Goal: Task Accomplishment & Management: Use online tool/utility

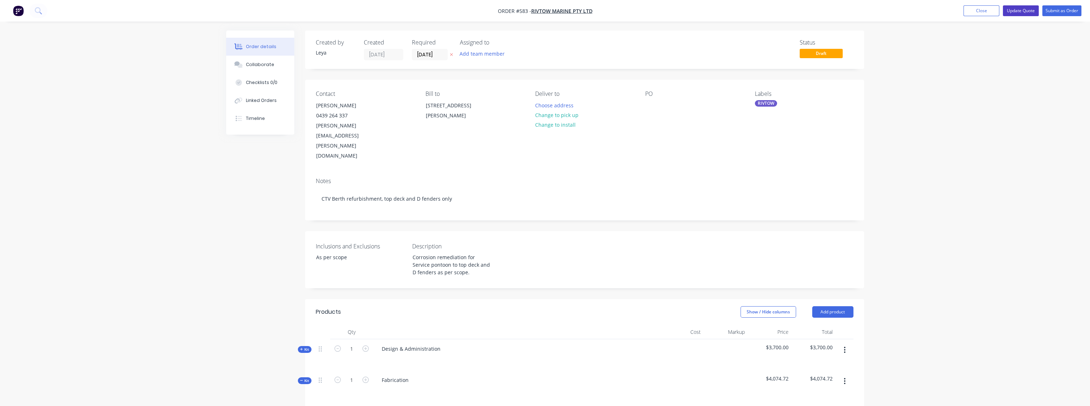
click at [758, 9] on button "Update Quote" at bounding box center [1021, 10] width 36 height 11
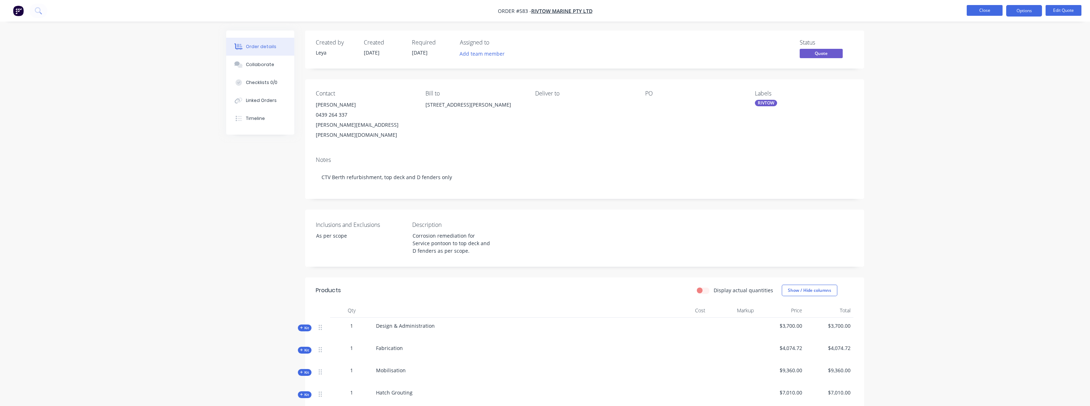
click at [758, 9] on button "Close" at bounding box center [985, 10] width 36 height 11
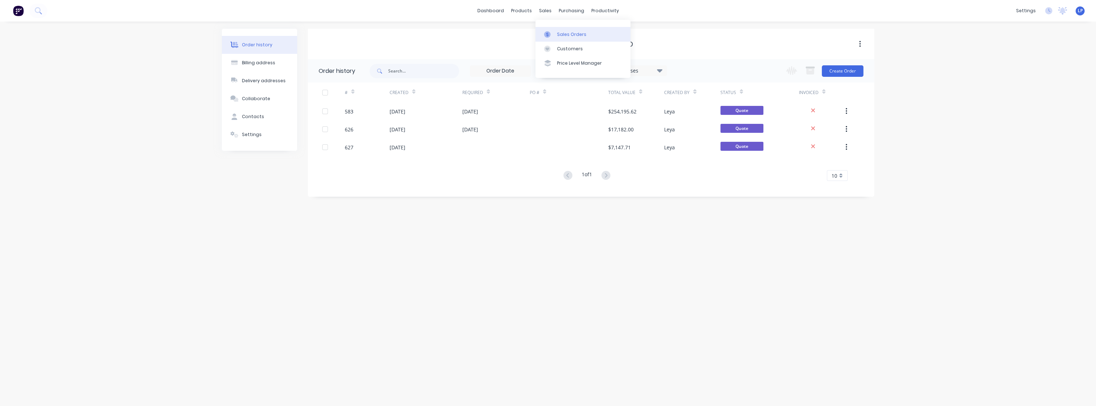
click at [554, 32] on div at bounding box center [549, 34] width 11 height 6
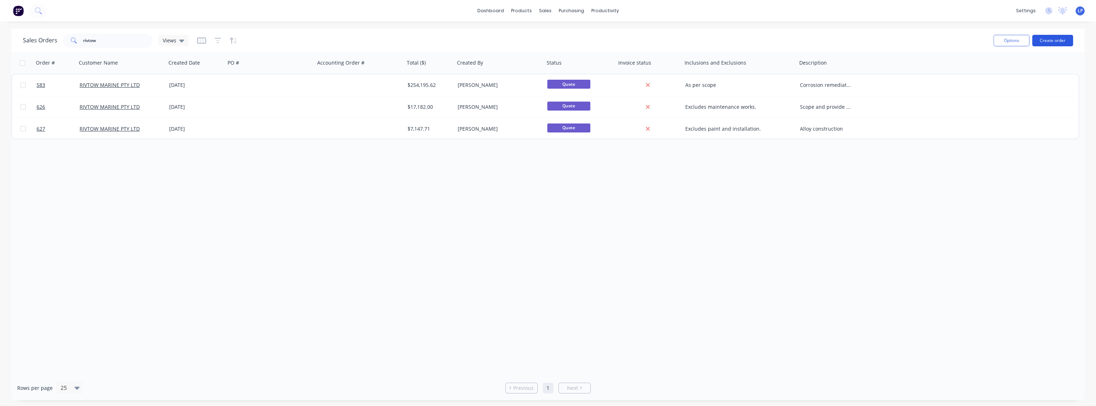
click at [758, 40] on button "Create order" at bounding box center [1053, 40] width 41 height 11
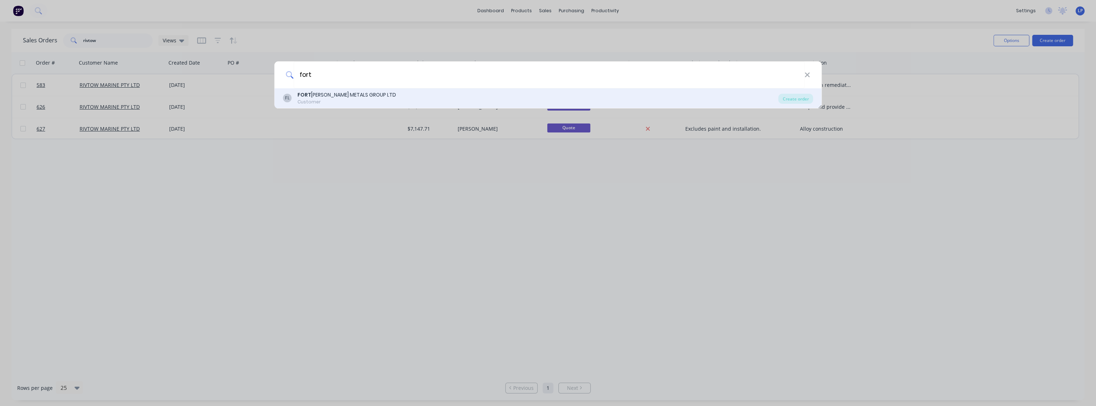
type input "fort"
click at [371, 97] on div "FORT [PERSON_NAME] METALS GROUP LTD" at bounding box center [347, 95] width 99 height 8
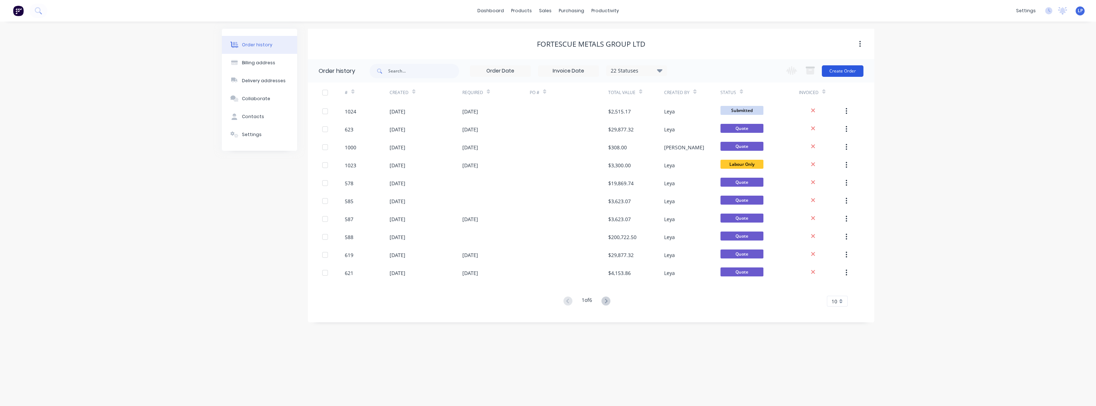
click at [758, 72] on button "Create Order" at bounding box center [843, 70] width 42 height 11
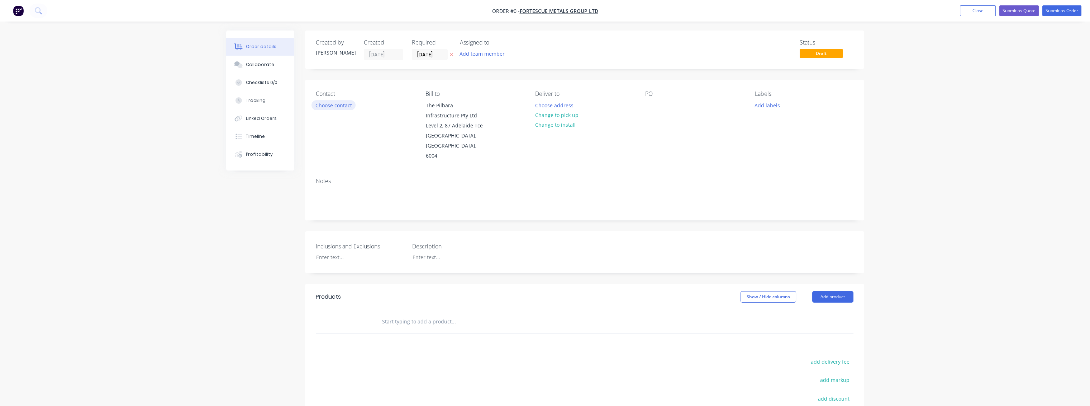
click at [342, 104] on button "Choose contact" at bounding box center [334, 105] width 44 height 10
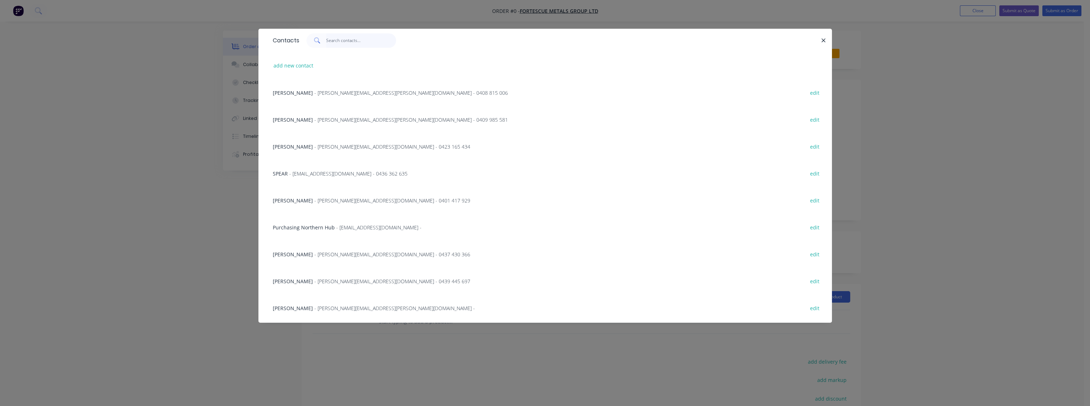
click at [330, 44] on input "text" at bounding box center [361, 40] width 70 height 14
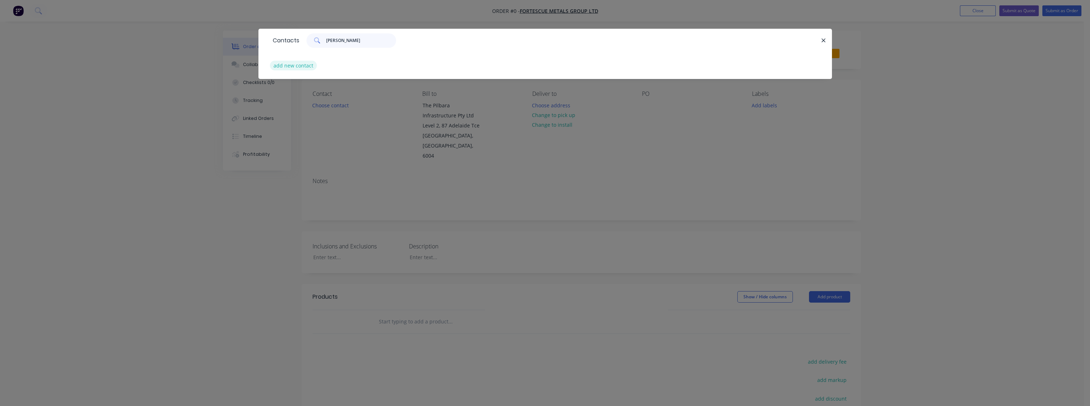
type input "[PERSON_NAME]"
click at [291, 66] on button "add new contact" at bounding box center [293, 66] width 47 height 10
select select "AU"
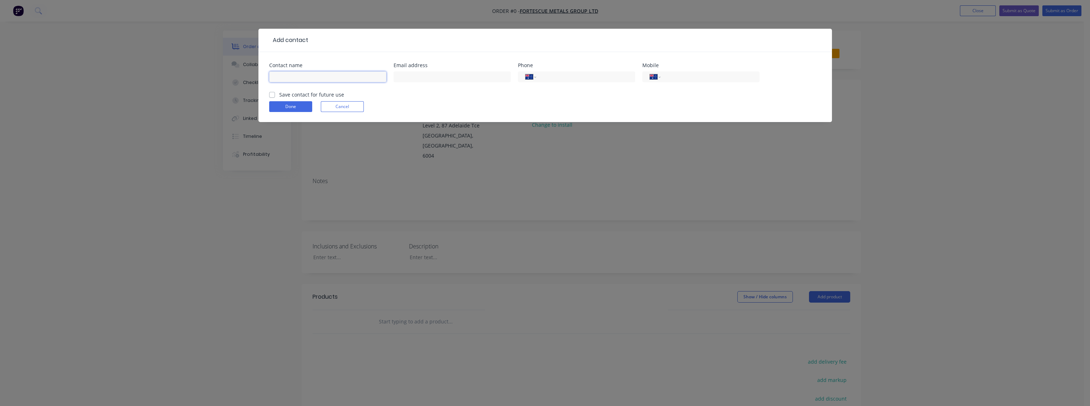
click at [337, 79] on input "text" at bounding box center [327, 76] width 117 height 11
type input "[PERSON_NAME]"
click at [412, 79] on input "text" at bounding box center [452, 76] width 117 height 11
type input "K"
type input "[PERSON_NAME][EMAIL_ADDRESS][PERSON_NAME][DOMAIN_NAME]"
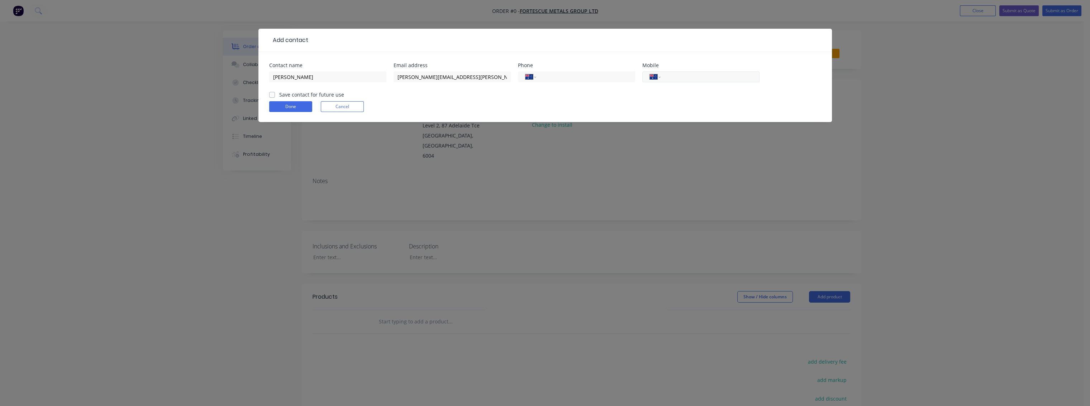
click at [685, 75] on input "tel" at bounding box center [709, 77] width 86 height 8
type input "0488 480 053"
click at [279, 96] on label "Save contact for future use" at bounding box center [311, 95] width 65 height 8
click at [270, 96] on input "Save contact for future use" at bounding box center [272, 94] width 6 height 7
checkbox input "true"
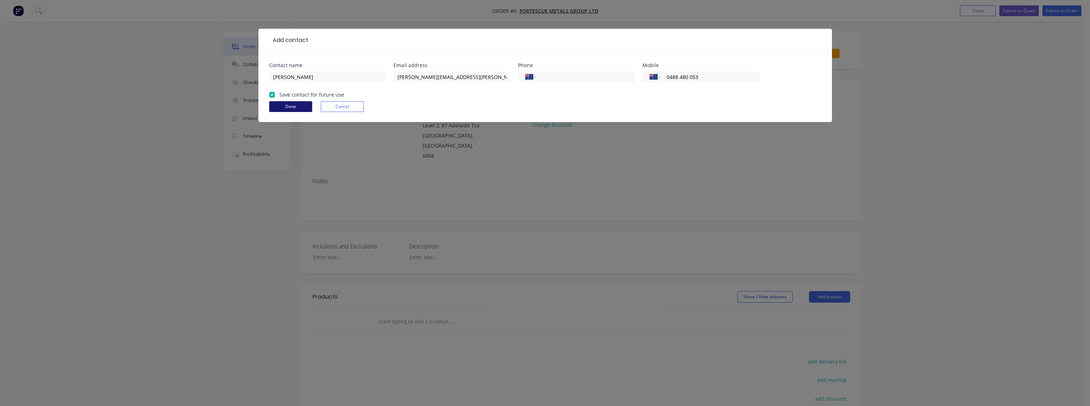
click at [287, 106] on button "Done" at bounding box center [290, 106] width 43 height 11
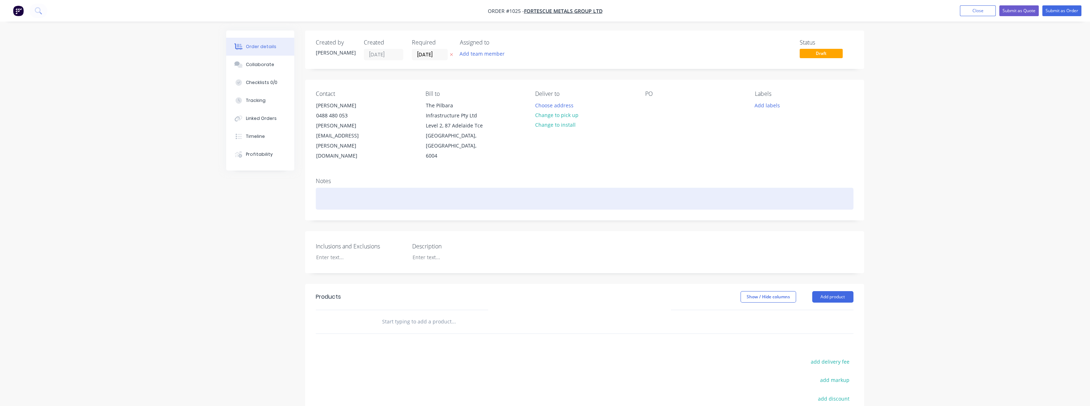
click at [370, 188] on div at bounding box center [585, 199] width 538 height 22
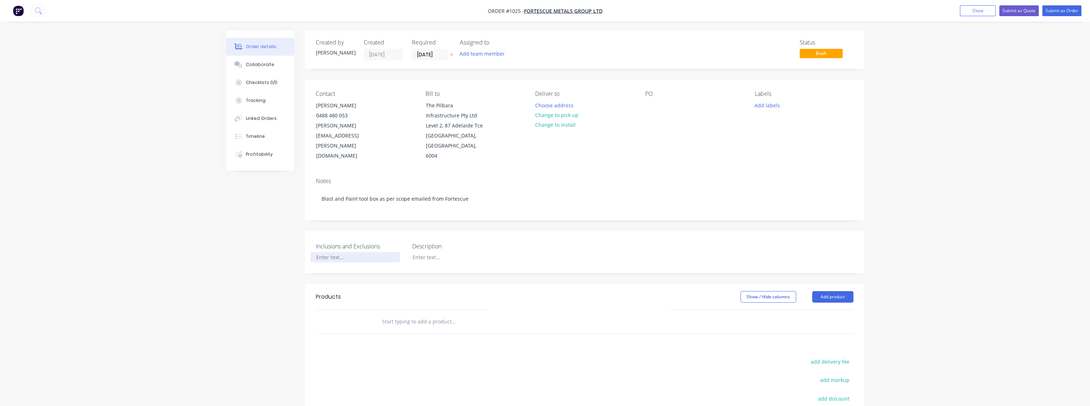
click at [336, 252] on div at bounding box center [356, 257] width 90 height 10
click at [377, 252] on div "Removal of hardware for clast and paint and" at bounding box center [356, 261] width 90 height 18
click at [360, 252] on div "Removal of hardware for blast and paint and" at bounding box center [356, 261] width 90 height 18
click at [562, 246] on div "Inclusions and Exclusions Removal of hardware for blast and paint. refit hardwa…" at bounding box center [584, 255] width 559 height 49
click at [758, 102] on button "Add labels" at bounding box center [767, 105] width 33 height 10
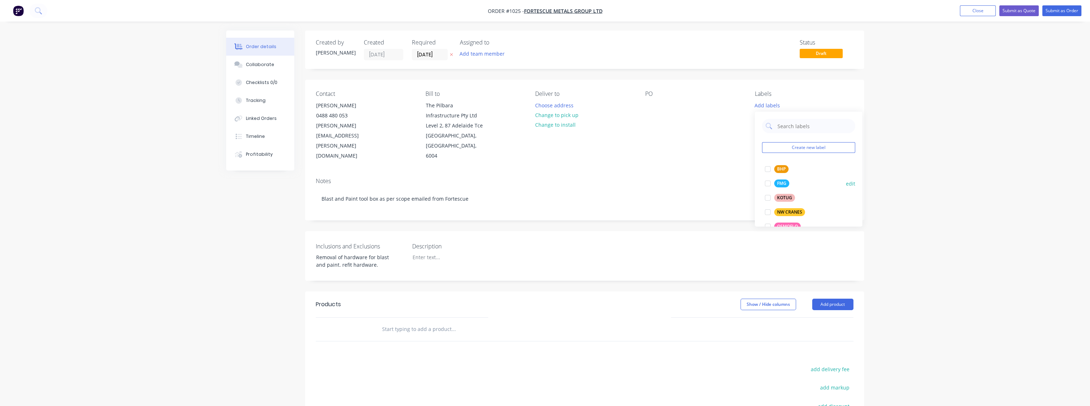
click at [758, 181] on div at bounding box center [768, 183] width 14 height 14
click at [690, 134] on div "PO" at bounding box center [694, 125] width 98 height 71
click at [758, 298] on button "Add product" at bounding box center [832, 303] width 41 height 11
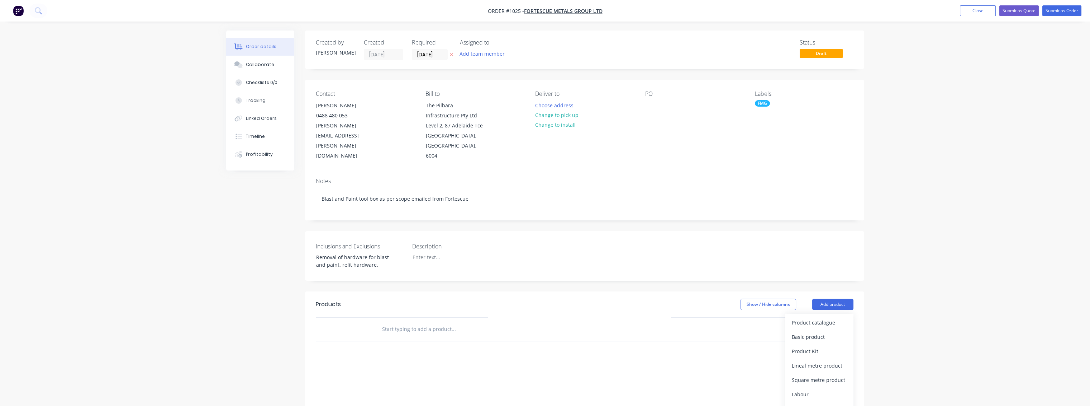
click at [437, 322] on input "text" at bounding box center [453, 329] width 143 height 14
click at [758, 298] on button "Add product" at bounding box center [832, 303] width 41 height 11
click at [758, 346] on div "Product Kit" at bounding box center [819, 351] width 55 height 10
click at [758, 331] on div "Standard pricing" at bounding box center [819, 336] width 55 height 10
click at [382, 336] on div at bounding box center [399, 341] width 47 height 10
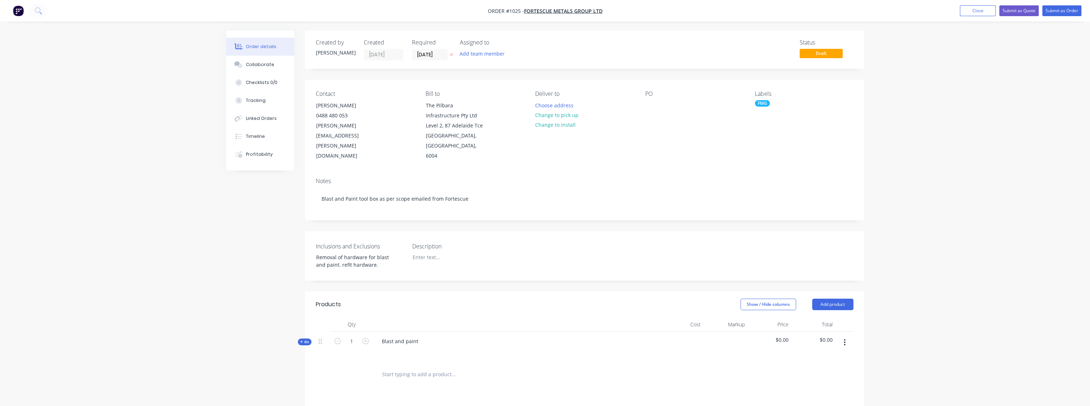
click at [374, 365] on div at bounding box center [502, 373] width 258 height 23
click at [758, 298] on button "Add product" at bounding box center [832, 303] width 41 height 11
click at [758, 346] on div "Product Kit" at bounding box center [819, 351] width 55 height 10
click at [758, 331] on div "Standard pricing" at bounding box center [819, 336] width 55 height 10
click at [758, 367] on button "button" at bounding box center [844, 373] width 17 height 13
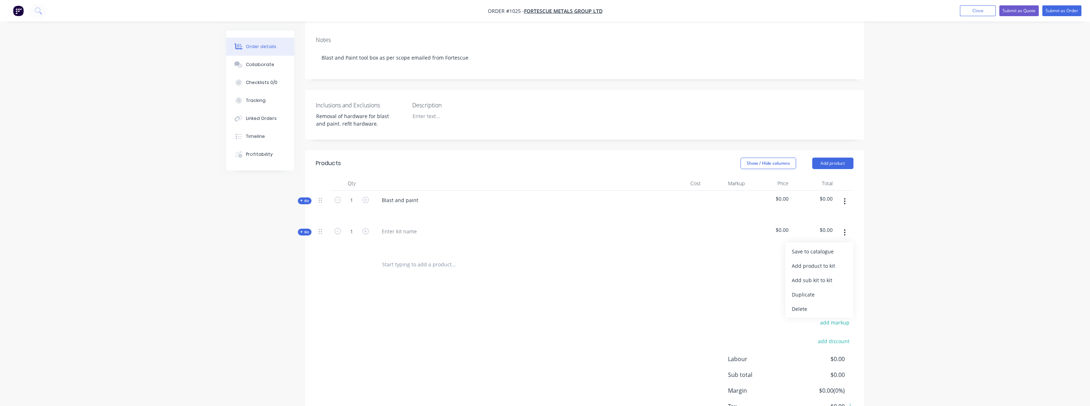
scroll to position [159, 0]
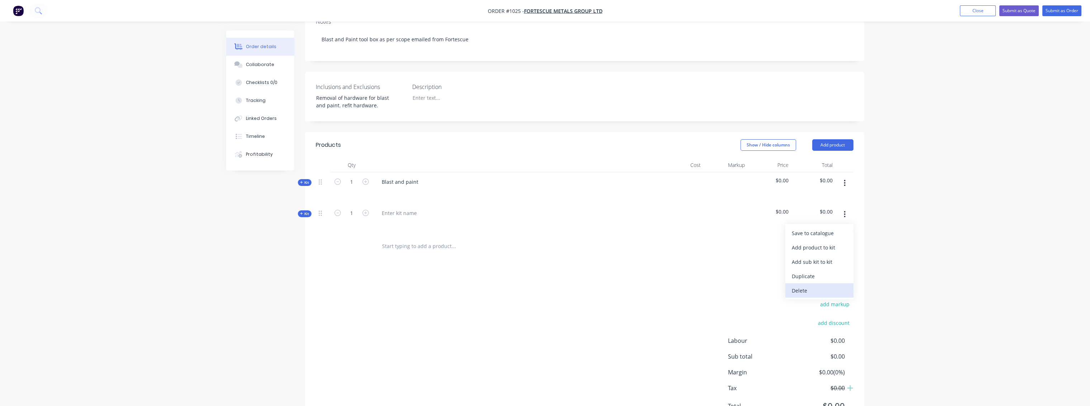
click at [758, 285] on div "Delete" at bounding box center [819, 290] width 55 height 10
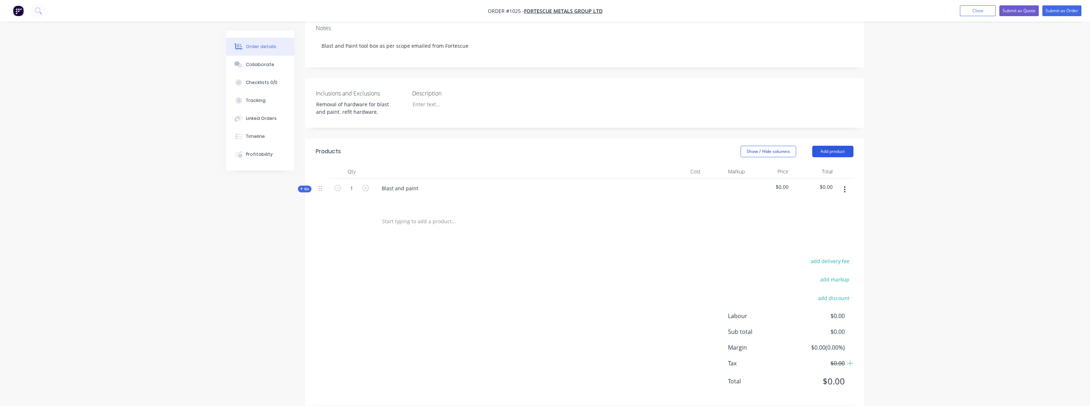
click at [758, 146] on button "Add product" at bounding box center [832, 151] width 41 height 11
click at [758, 164] on div "Product catalogue" at bounding box center [819, 169] width 55 height 10
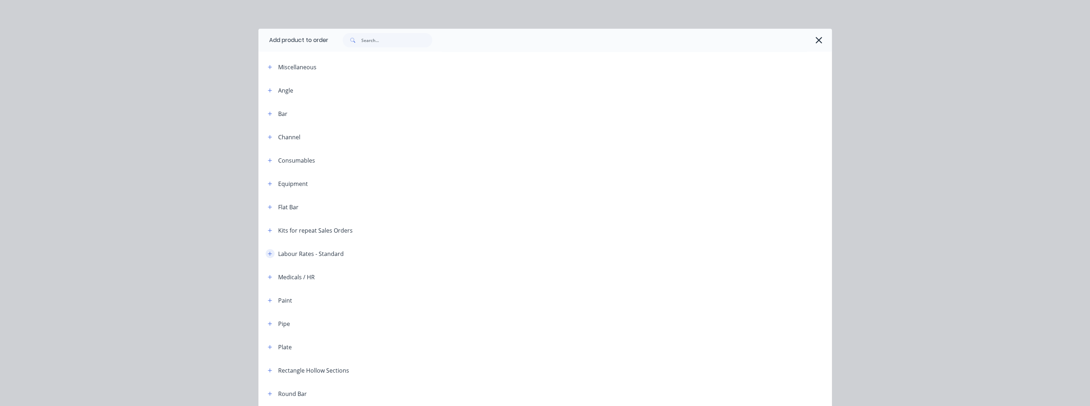
click at [268, 254] on icon "button" at bounding box center [270, 253] width 4 height 5
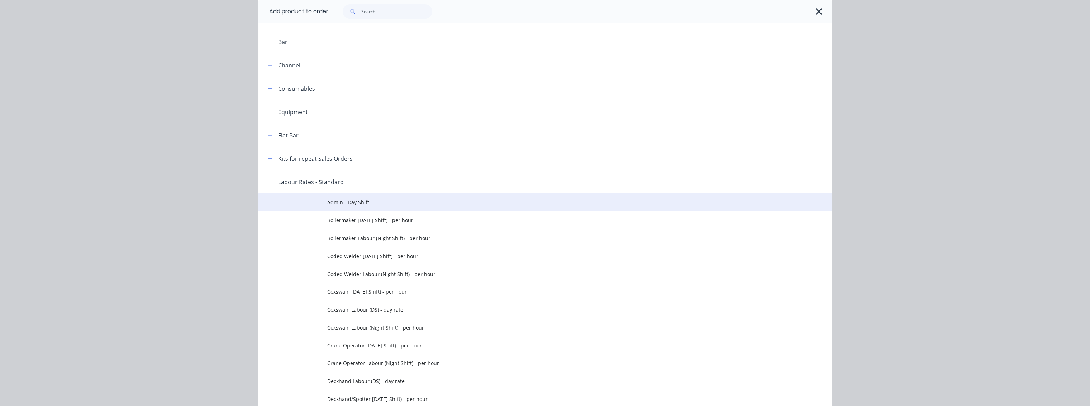
scroll to position [80, 0]
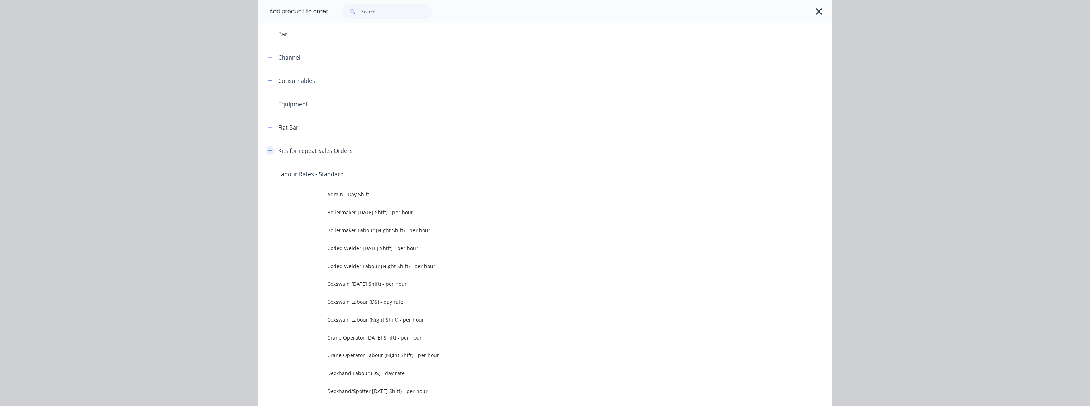
click at [268, 150] on icon "button" at bounding box center [270, 150] width 4 height 5
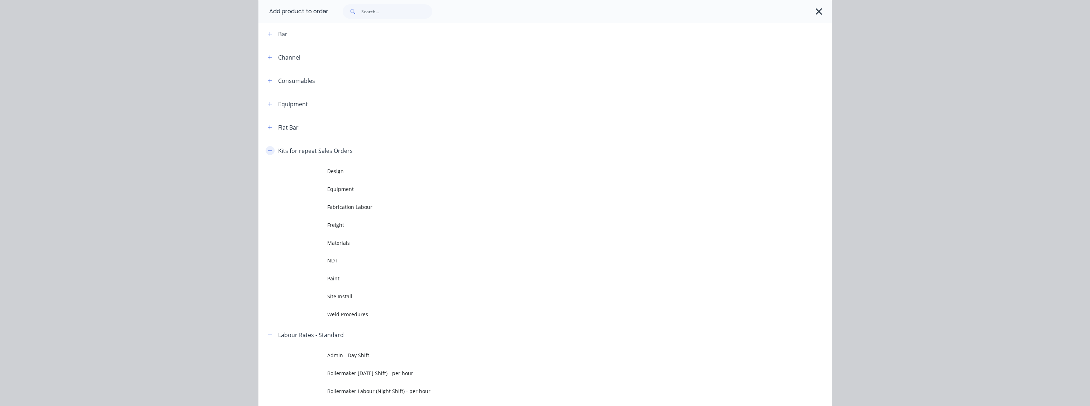
click at [268, 150] on icon "button" at bounding box center [270, 150] width 4 height 5
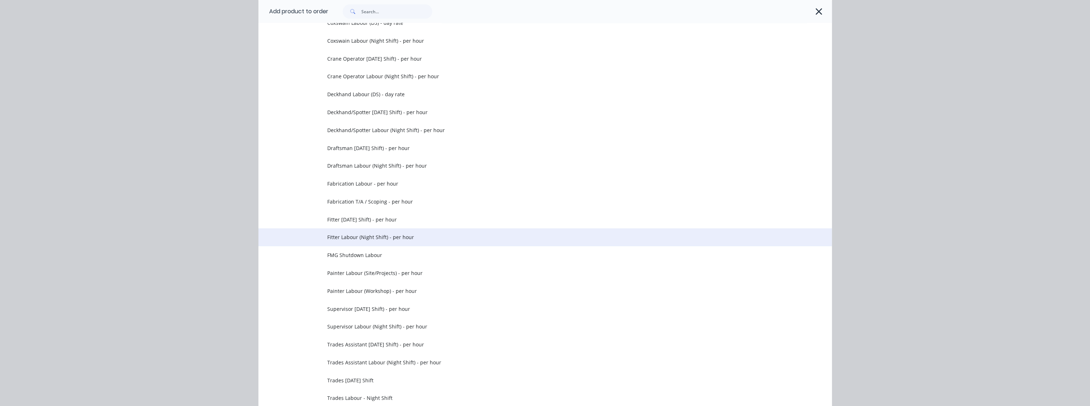
scroll to position [359, 0]
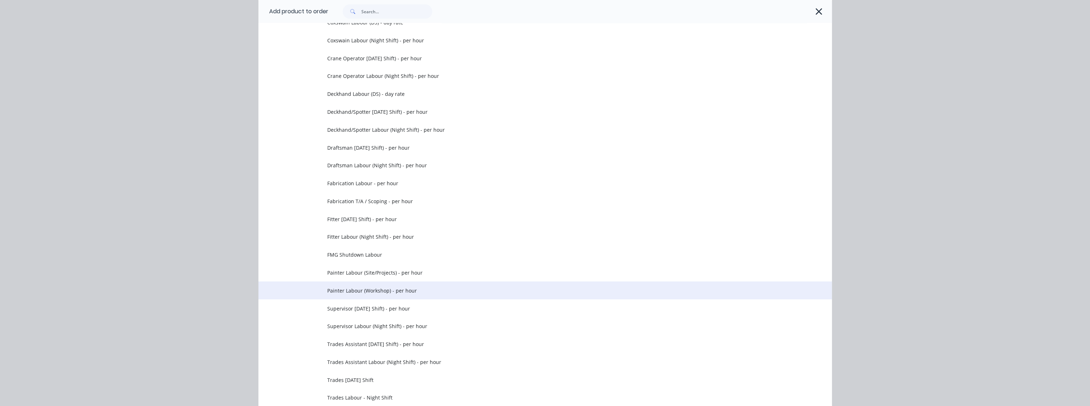
click at [357, 289] on span "Painter Labour (Workshop) - per hour" at bounding box center [529, 290] width 404 height 8
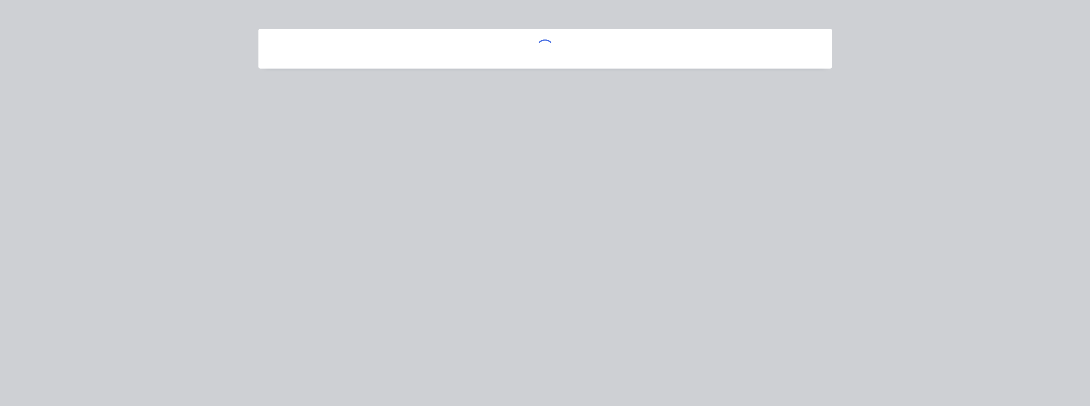
scroll to position [0, 0]
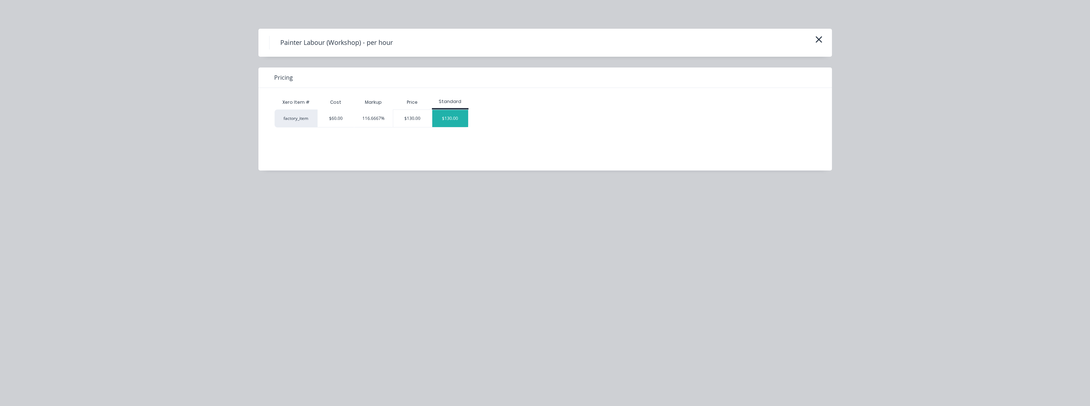
click at [455, 115] on div "$130.00" at bounding box center [450, 118] width 36 height 17
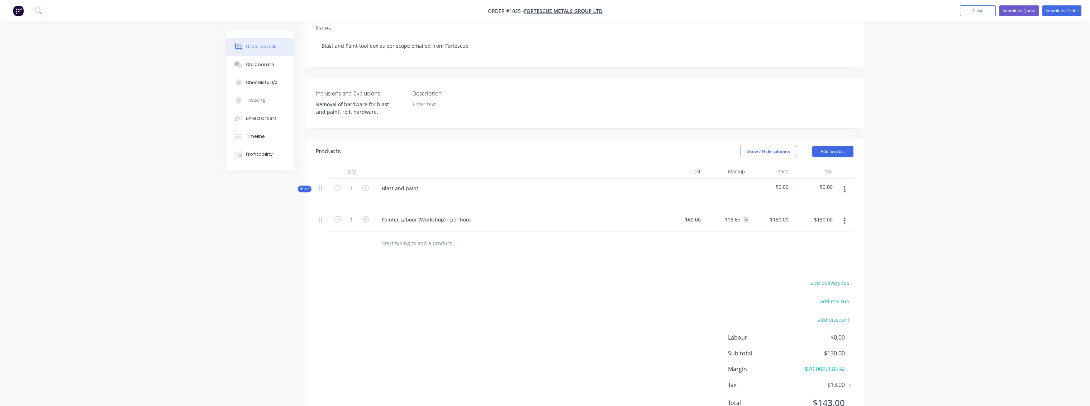
click at [310, 185] on div "Kit" at bounding box center [305, 188] width 14 height 7
click at [758, 146] on button "Add product" at bounding box center [832, 151] width 41 height 11
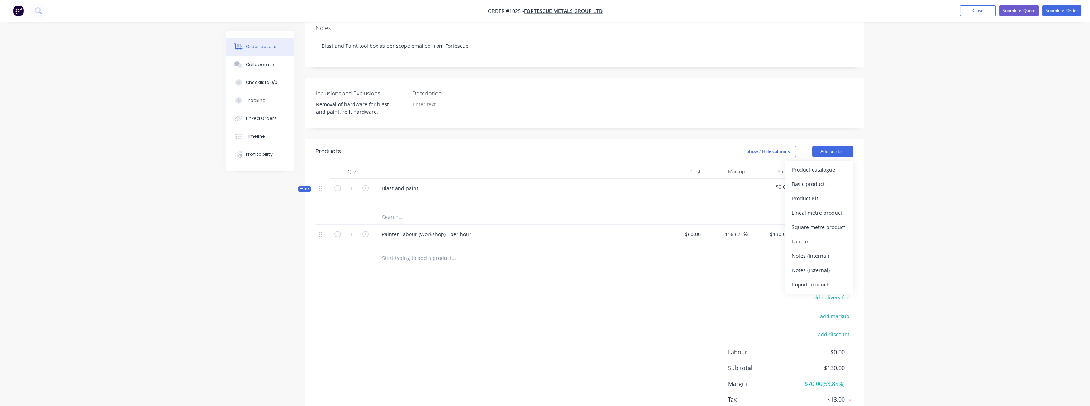
click at [673, 196] on div at bounding box center [682, 194] width 44 height 31
click at [443, 198] on div "Blast and paint" at bounding box center [516, 194] width 287 height 31
click at [758, 183] on button "button" at bounding box center [844, 189] width 17 height 13
click at [758, 217] on div "Add product to kit" at bounding box center [819, 222] width 55 height 10
click at [758, 232] on div "Product catalogue" at bounding box center [819, 237] width 55 height 10
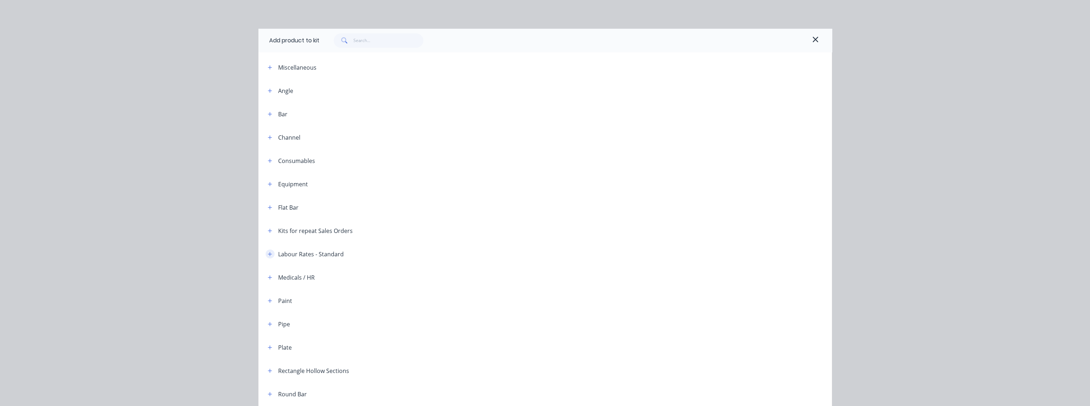
click at [268, 252] on icon "button" at bounding box center [270, 253] width 4 height 5
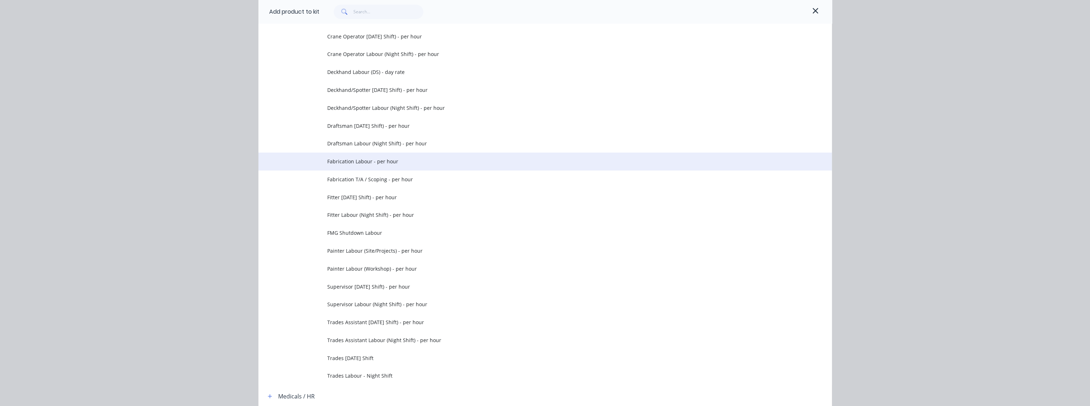
scroll to position [478, 0]
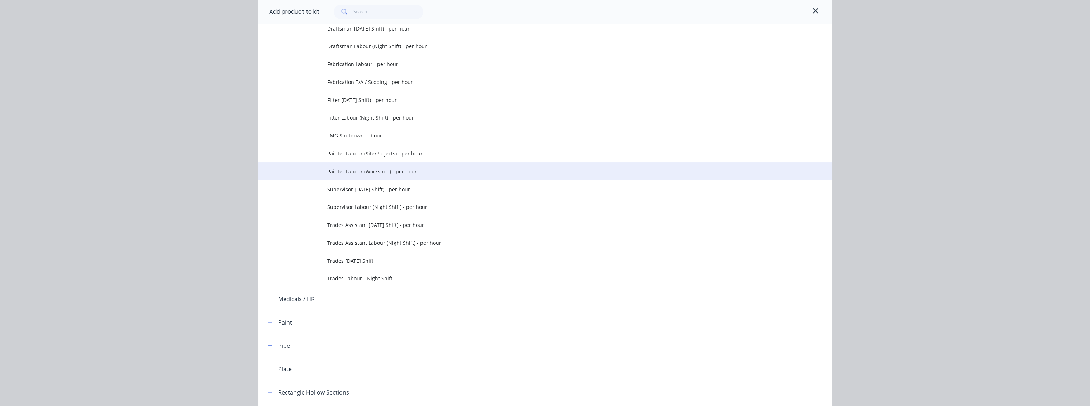
click at [353, 170] on span "Painter Labour (Workshop) - per hour" at bounding box center [529, 171] width 404 height 8
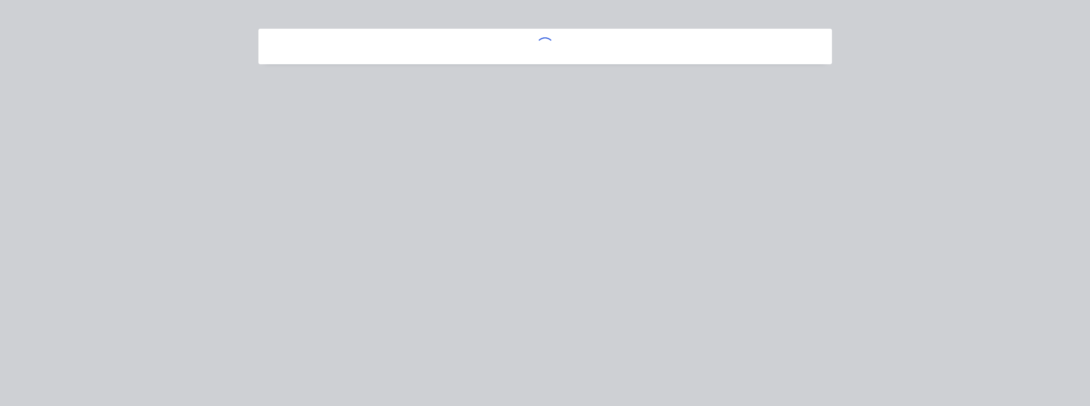
scroll to position [0, 0]
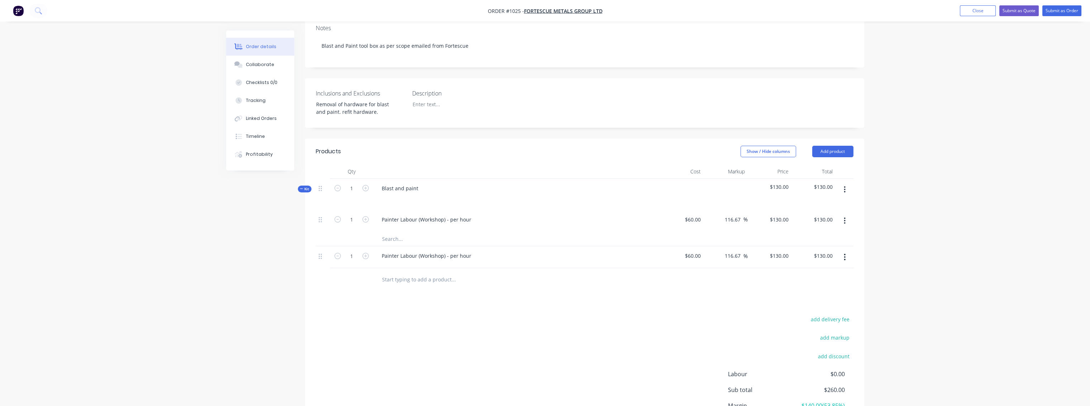
click at [305, 186] on span "Kit" at bounding box center [304, 188] width 9 height 5
click at [758, 253] on icon "button" at bounding box center [844, 256] width 1 height 6
click at [758, 313] on div "Delete" at bounding box center [819, 318] width 55 height 10
click at [357, 214] on input "1" at bounding box center [351, 219] width 19 height 11
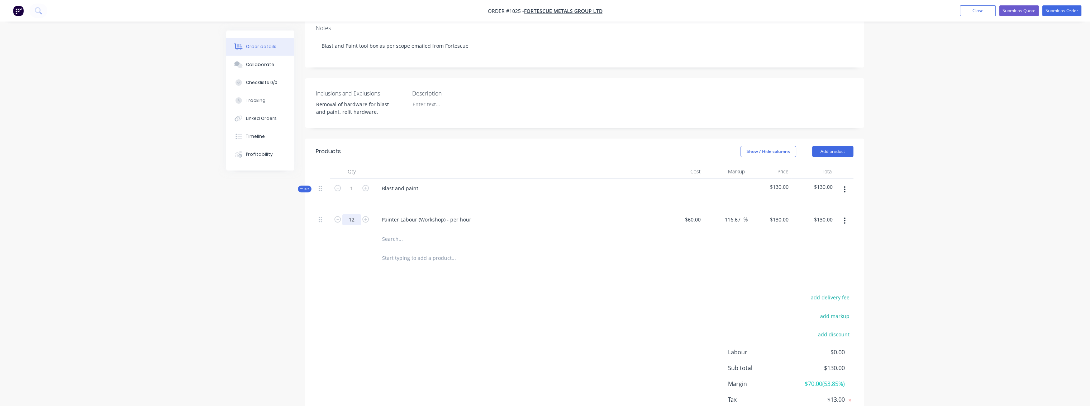
type input "12"
type input "$1,560.00"
click at [589, 231] on div at bounding box center [483, 238] width 215 height 14
click at [758, 214] on button "button" at bounding box center [844, 220] width 17 height 13
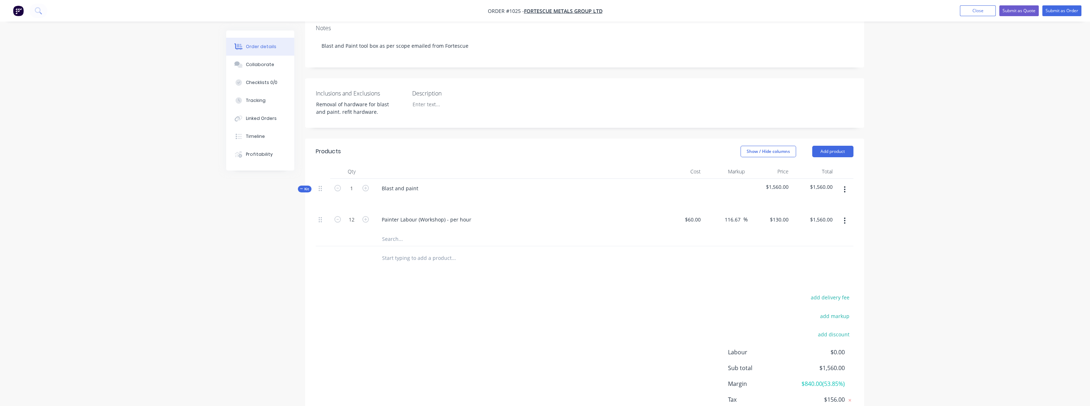
click at [758, 183] on button "button" at bounding box center [844, 189] width 17 height 13
click at [758, 217] on div "Add product to kit" at bounding box center [819, 222] width 55 height 10
click at [758, 275] on div "Square metre product" at bounding box center [819, 280] width 55 height 10
click at [758, 185] on icon "button" at bounding box center [845, 189] width 2 height 8
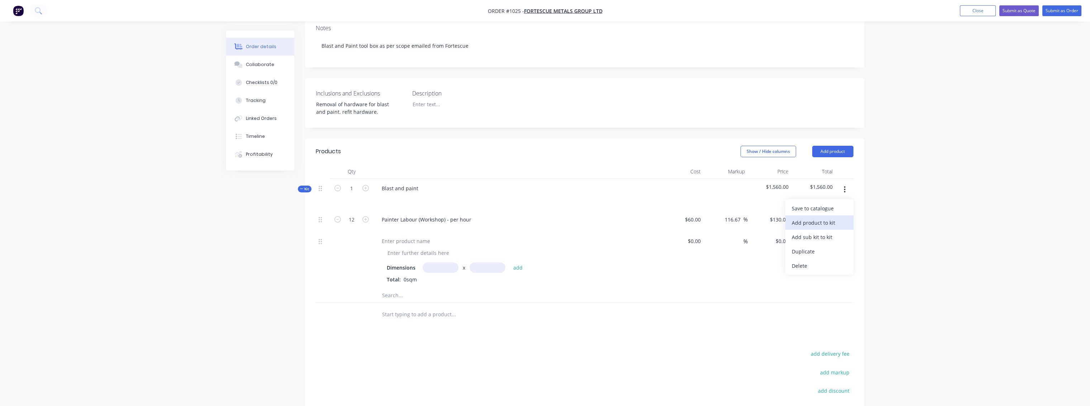
click at [758, 217] on div "Add product to kit" at bounding box center [819, 222] width 55 height 10
click at [758, 232] on div "Product catalogue" at bounding box center [819, 237] width 55 height 10
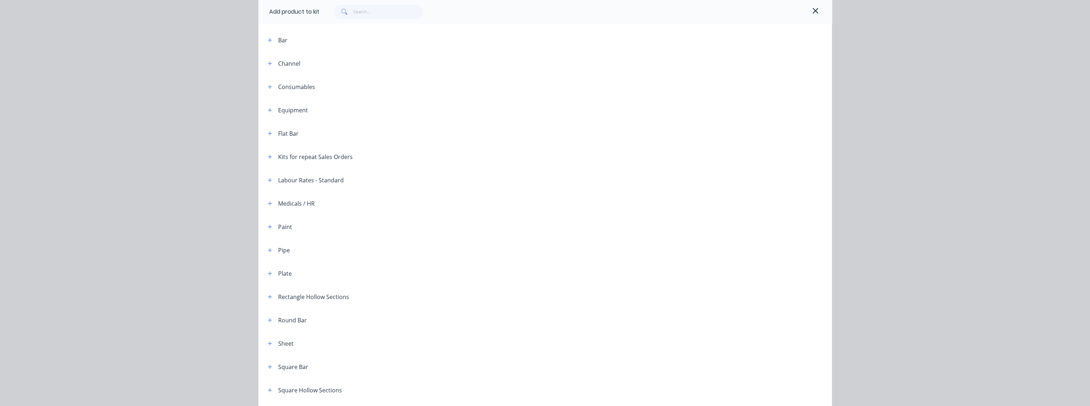
scroll to position [80, 0]
click at [268, 221] on icon "button" at bounding box center [270, 221] width 4 height 4
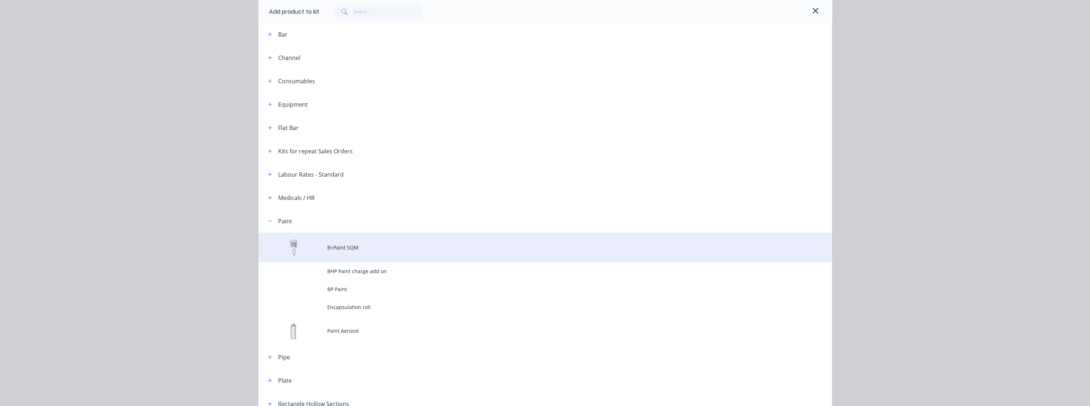
click at [340, 249] on span "B+Paint SQM" at bounding box center [529, 247] width 404 height 8
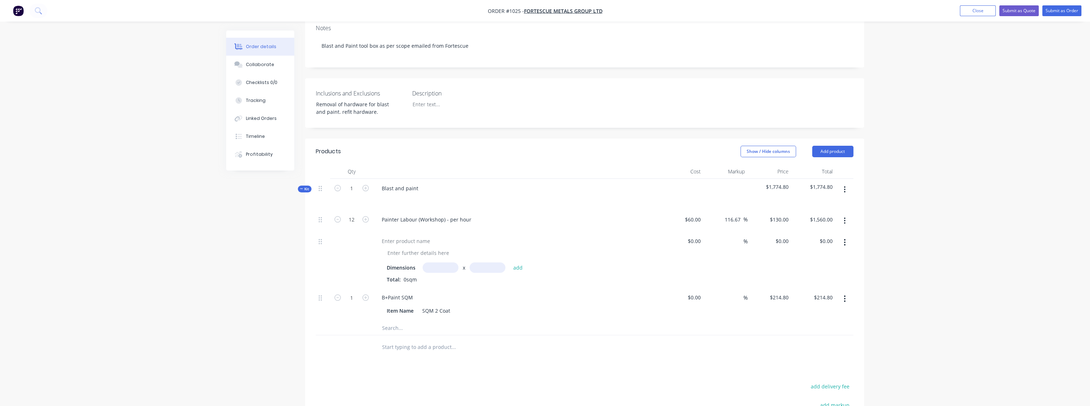
click at [758, 238] on icon "button" at bounding box center [845, 242] width 2 height 8
click at [758, 299] on div "Delete" at bounding box center [819, 304] width 55 height 10
click at [366, 238] on icon "button" at bounding box center [365, 241] width 6 height 6
type input "2"
type input "$429.60"
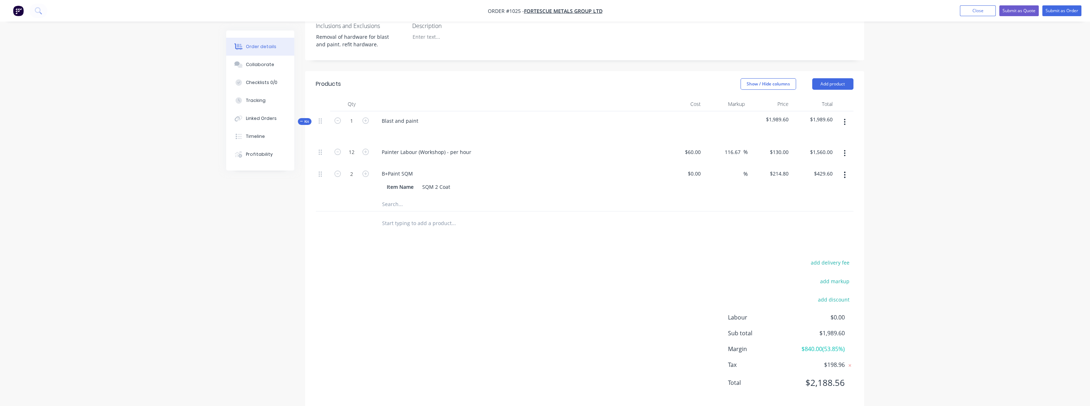
scroll to position [222, 0]
drag, startPoint x: 846, startPoint y: 371, endPoint x: 803, endPoint y: 374, distance: 43.1
click at [758, 374] on div "Total $2,188.56" at bounding box center [790, 380] width 125 height 13
click at [758, 376] on div "Labour $0.00 Sub total $1,989.60 Margin $840.00 ( 53.85 %) Tax $198.96 Total $2…" at bounding box center [790, 352] width 125 height 83
